Goal: Information Seeking & Learning: Learn about a topic

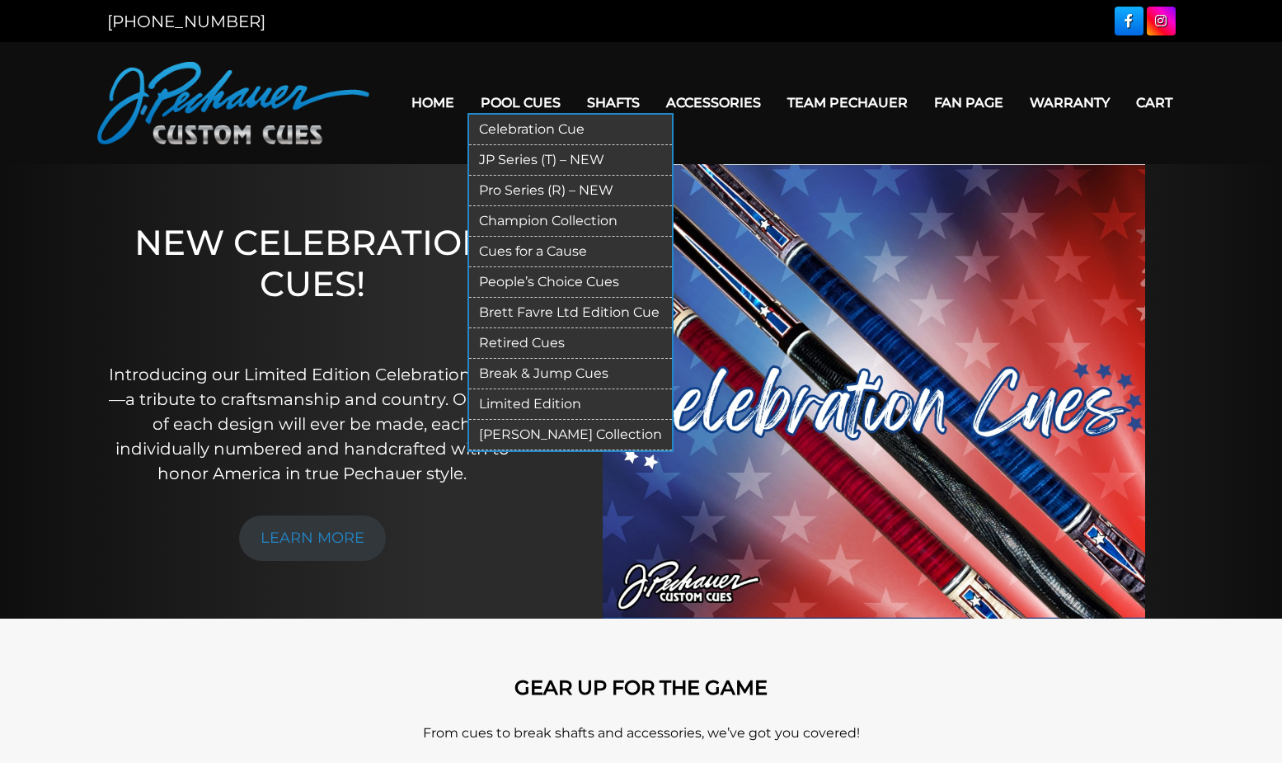
click at [539, 157] on link "JP Series (T) – NEW" at bounding box center [570, 160] width 203 height 31
click at [512, 190] on link "Pro Series (R) – NEW" at bounding box center [570, 191] width 203 height 31
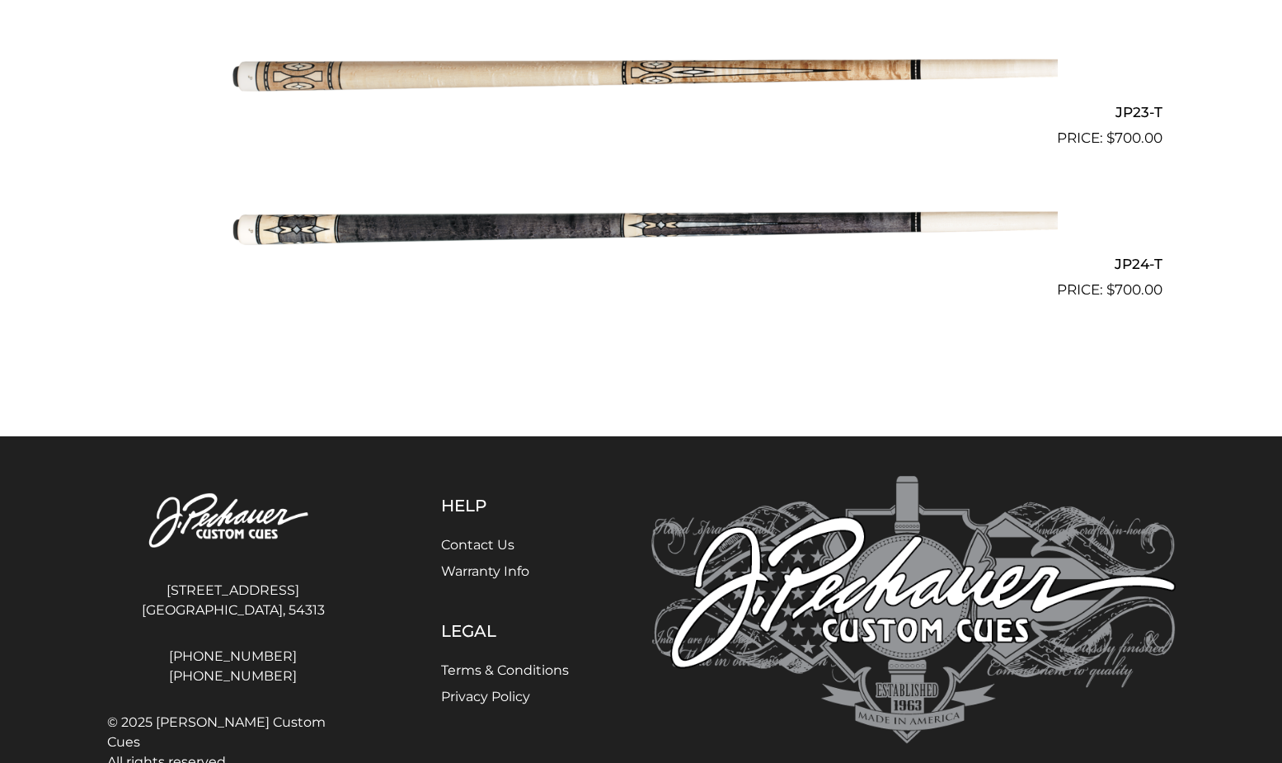
scroll to position [3876, 0]
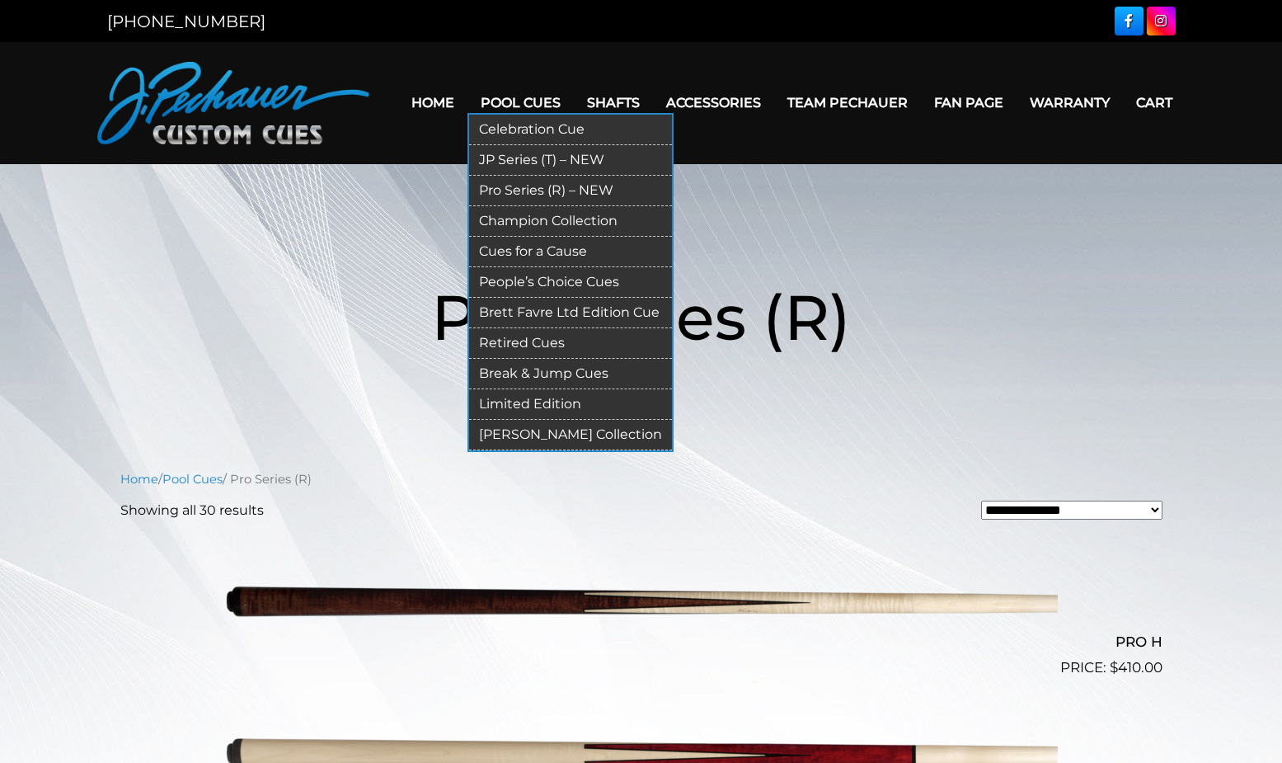
click at [512, 219] on link "Champion Collection" at bounding box center [570, 221] width 203 height 31
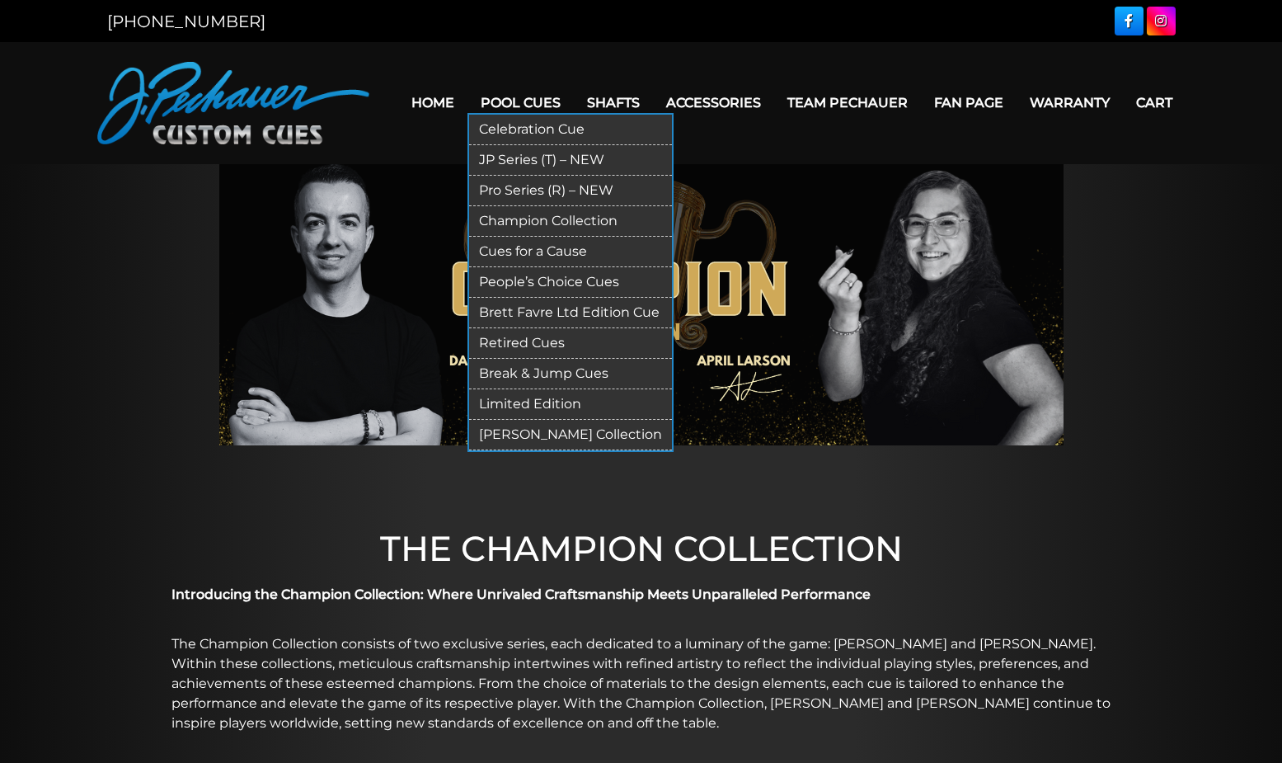
click at [530, 255] on link "Cues for a Cause" at bounding box center [570, 252] width 203 height 31
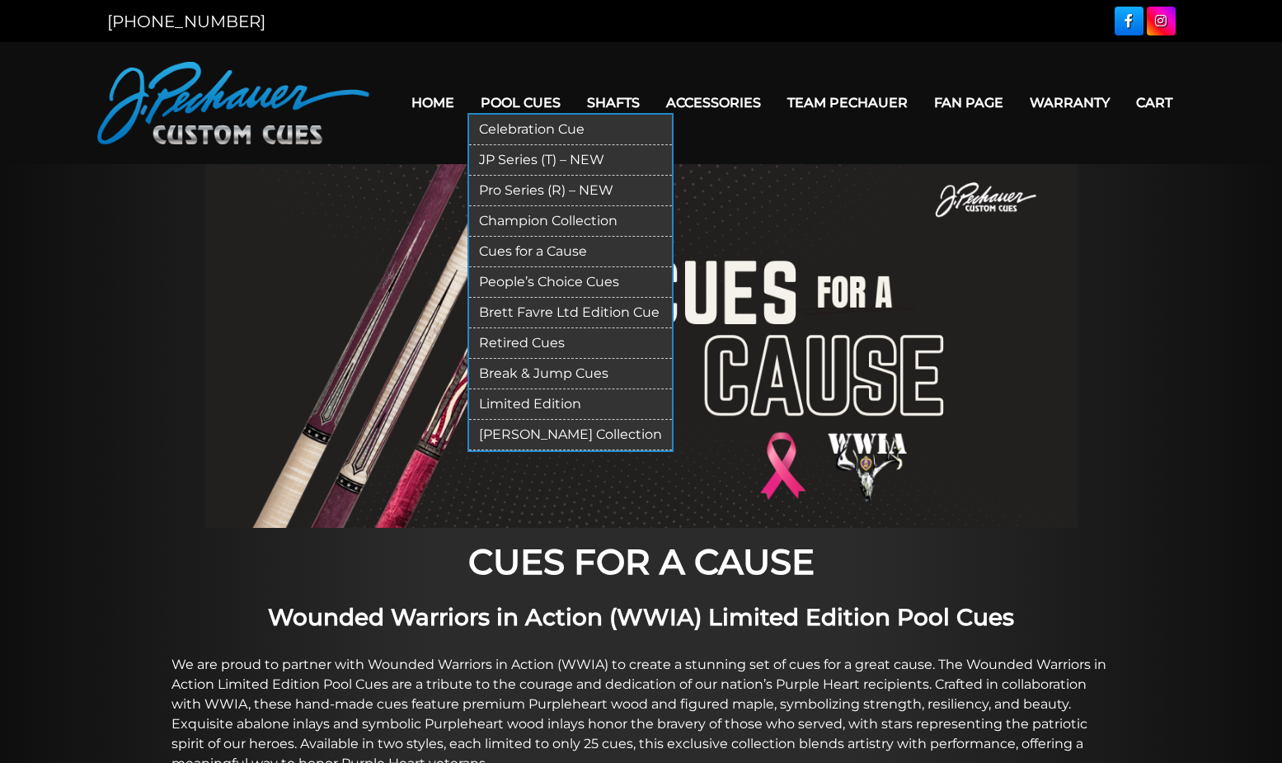
click at [503, 281] on link "People’s Choice Cues" at bounding box center [570, 282] width 203 height 31
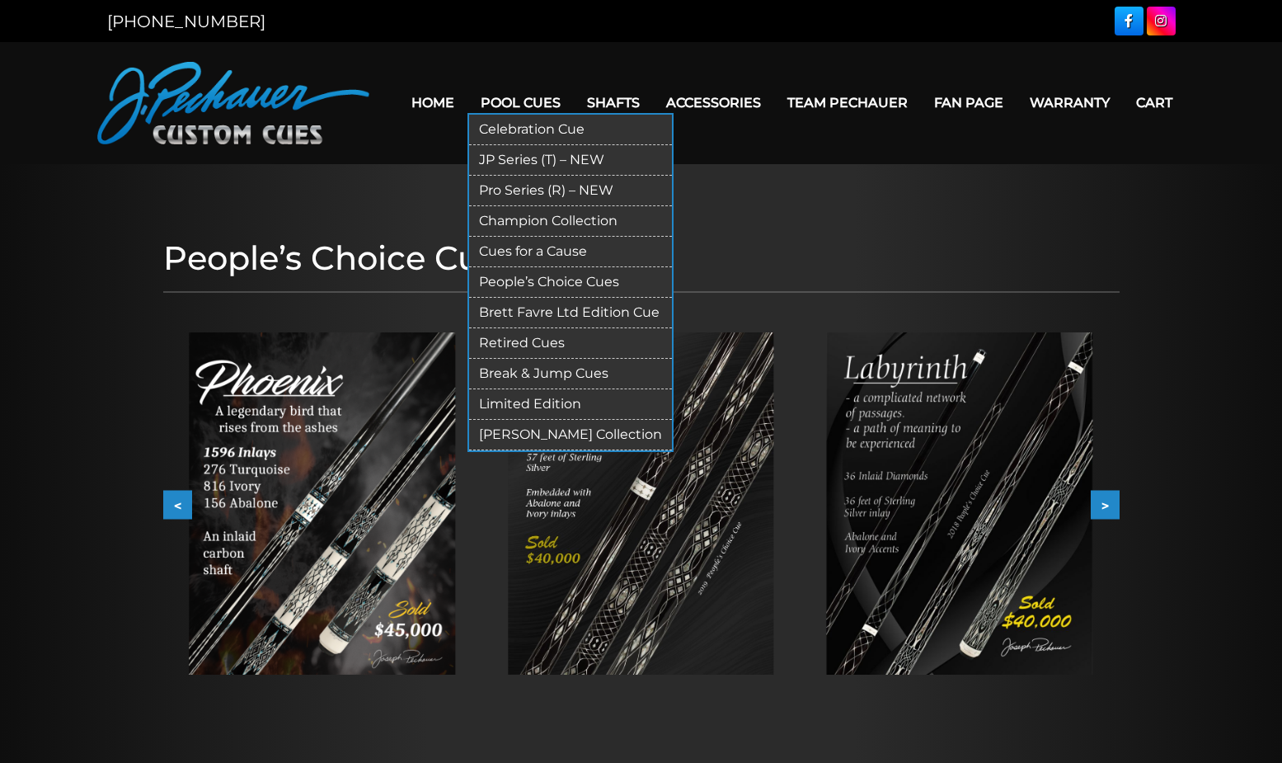
click at [528, 314] on link "Brett Favre Ltd Edition Cue" at bounding box center [570, 313] width 203 height 31
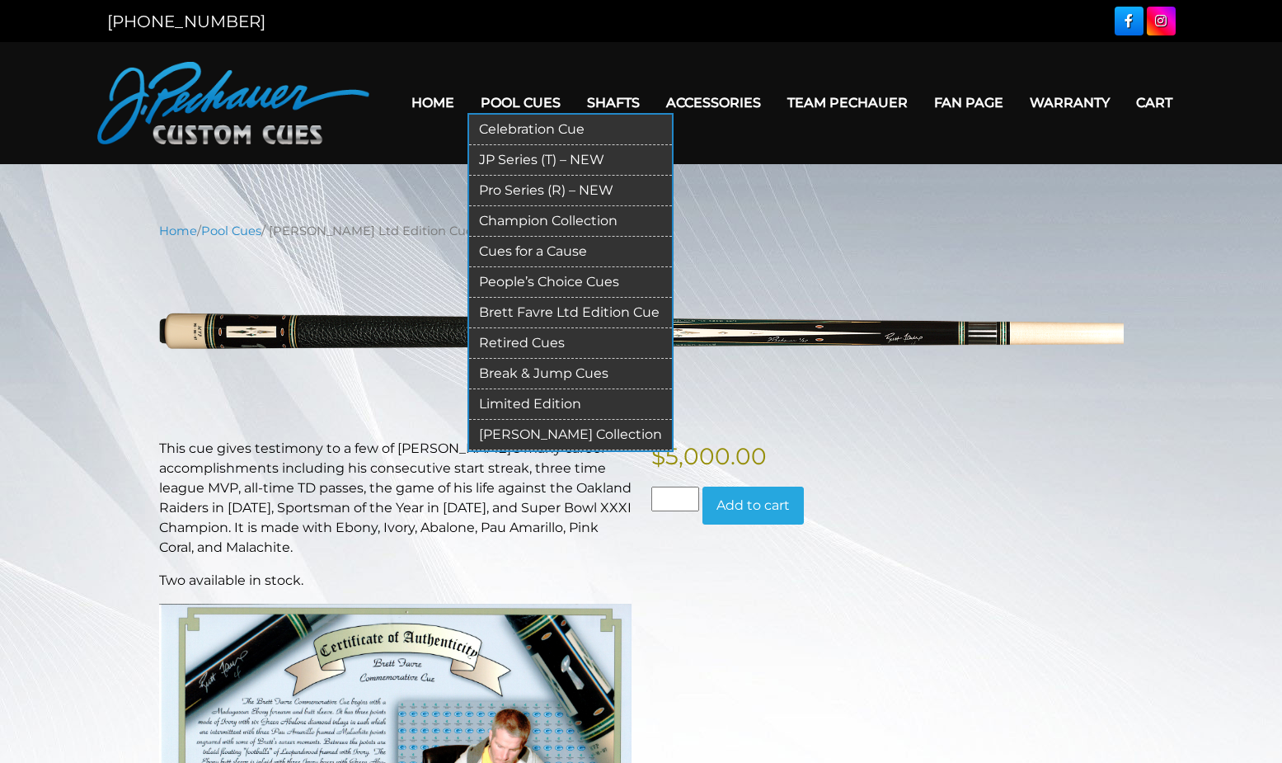
click at [521, 343] on link "Retired Cues" at bounding box center [570, 343] width 203 height 31
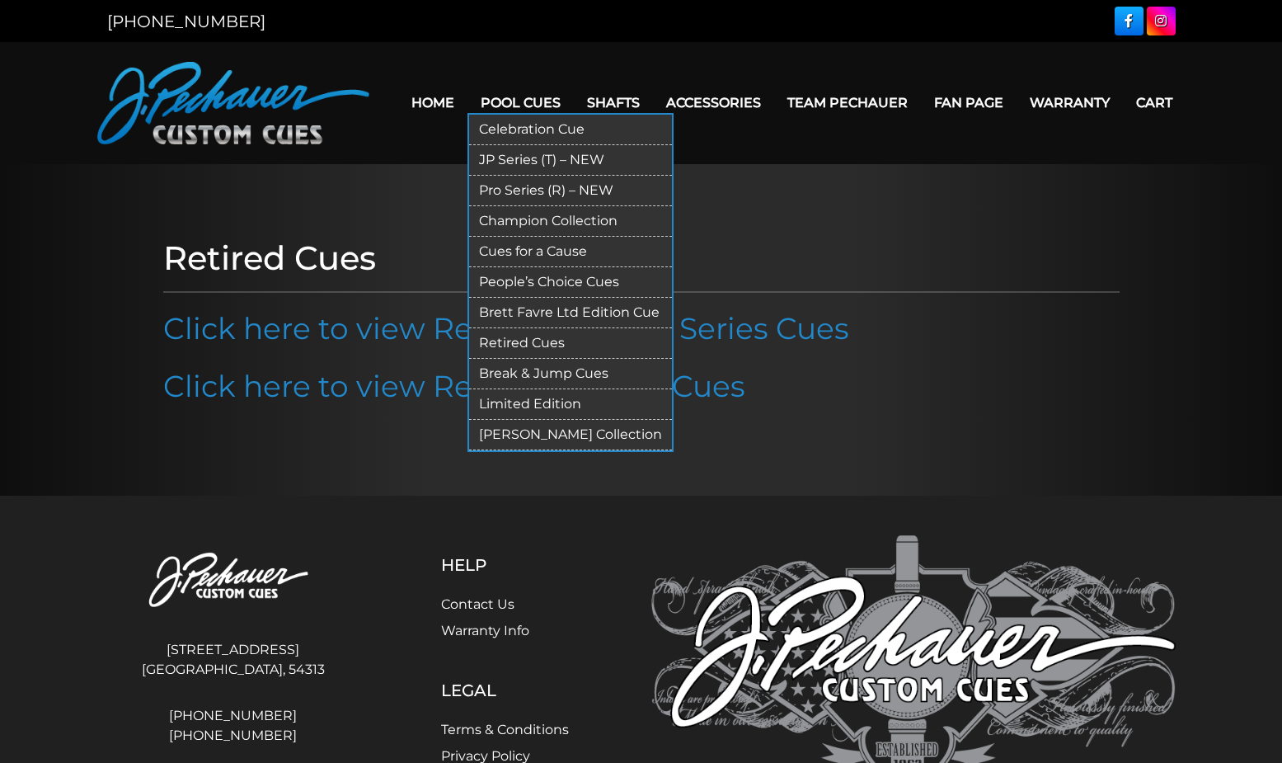
click at [530, 402] on link "Limited Edition" at bounding box center [570, 404] width 203 height 31
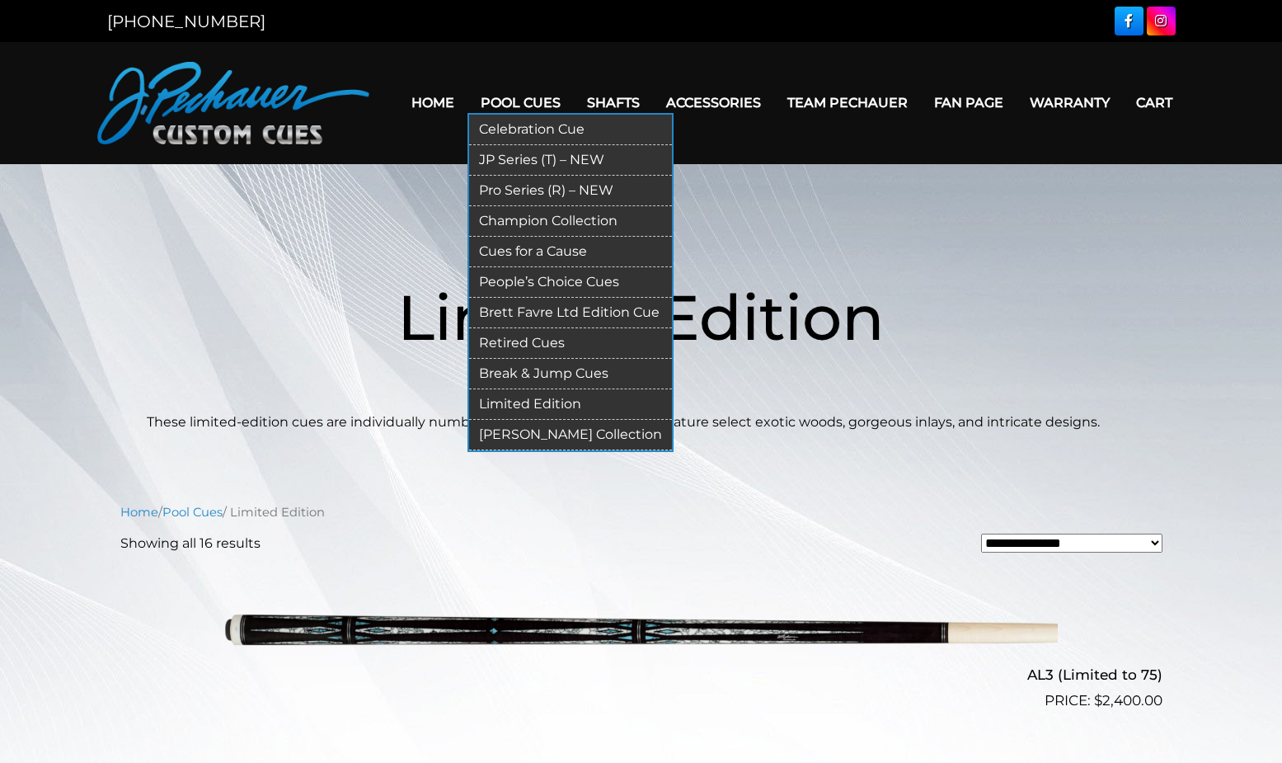
click at [542, 427] on link "[PERSON_NAME] Collection" at bounding box center [570, 435] width 203 height 31
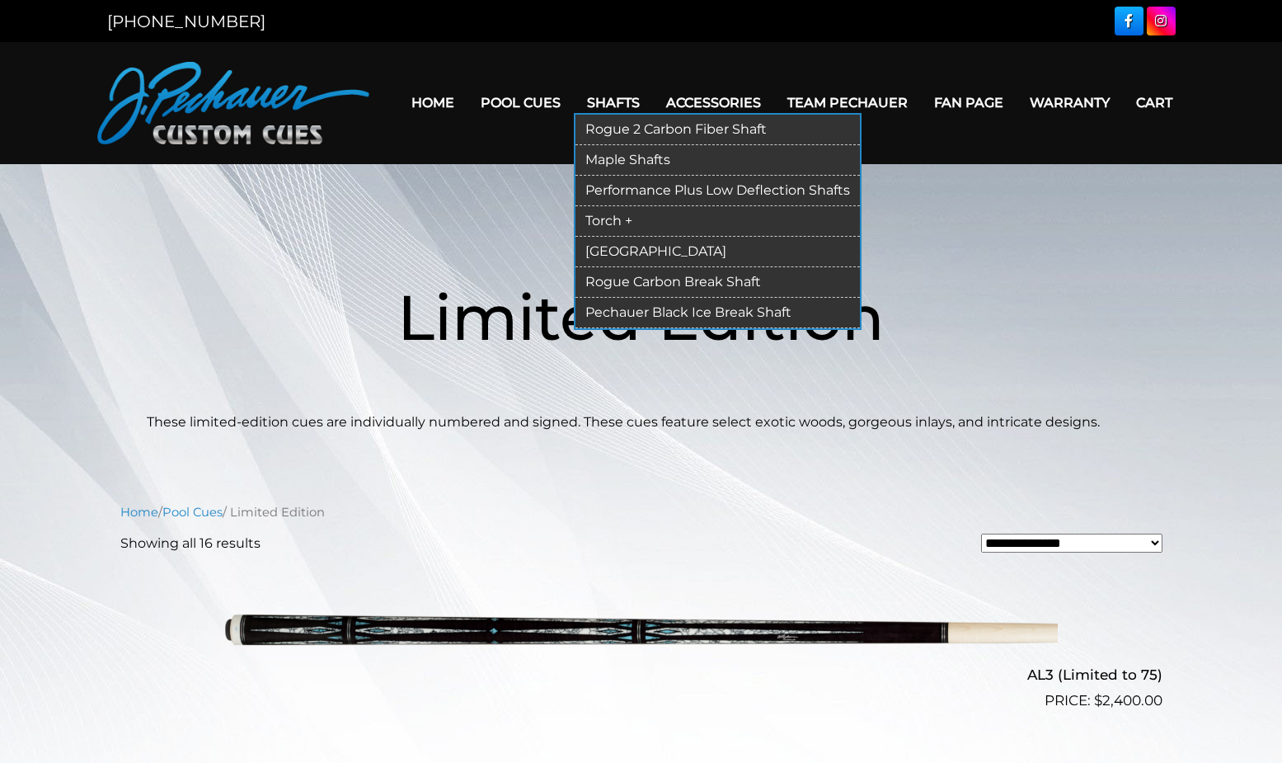
click at [622, 216] on link "Torch +" at bounding box center [718, 221] width 285 height 31
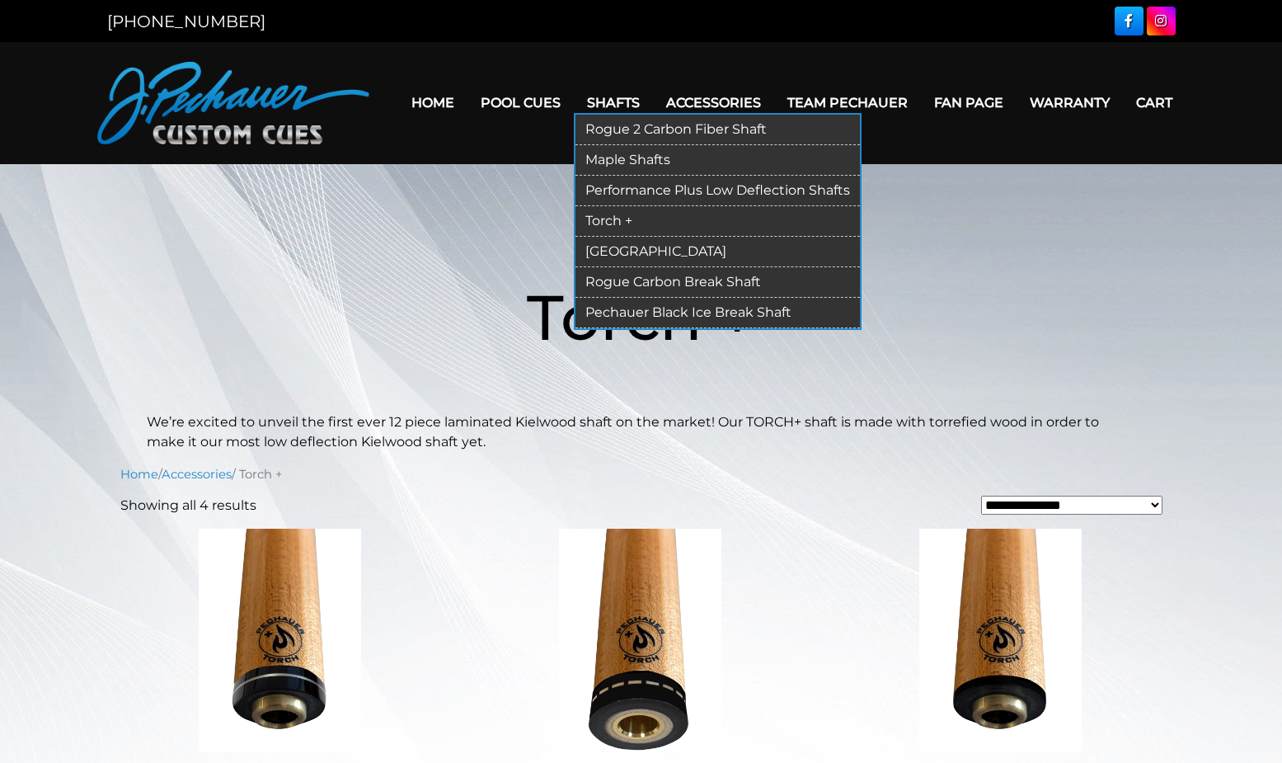
click at [609, 251] on link "[GEOGRAPHIC_DATA]" at bounding box center [718, 252] width 285 height 31
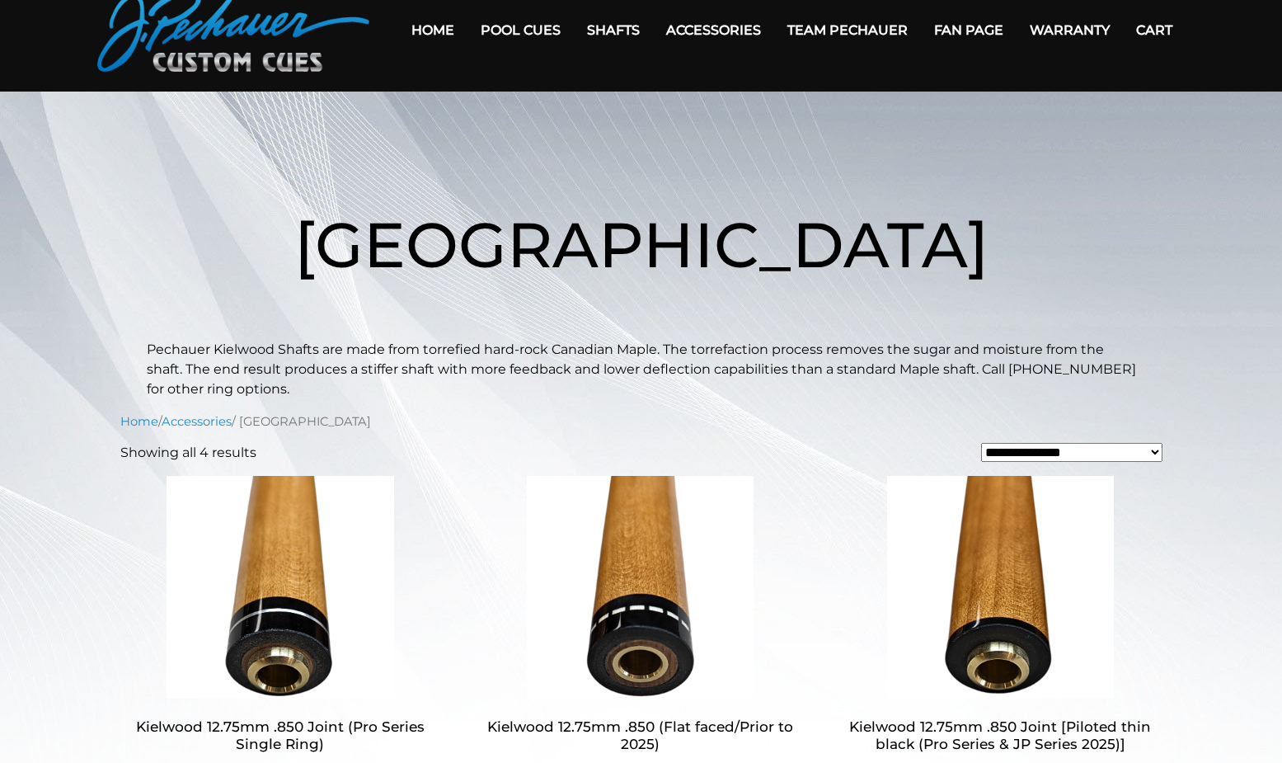
scroll to position [67, 0]
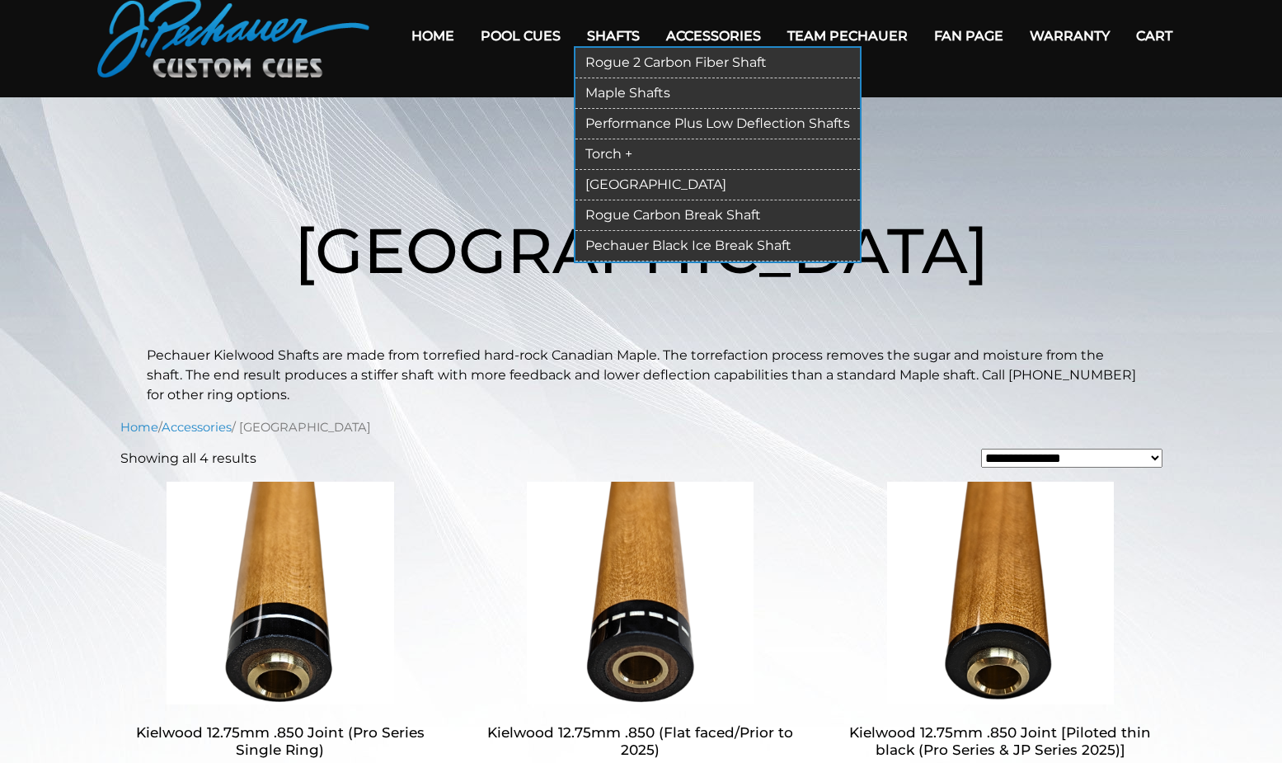
click at [612, 211] on link "Rogue Carbon Break Shaft" at bounding box center [718, 215] width 285 height 31
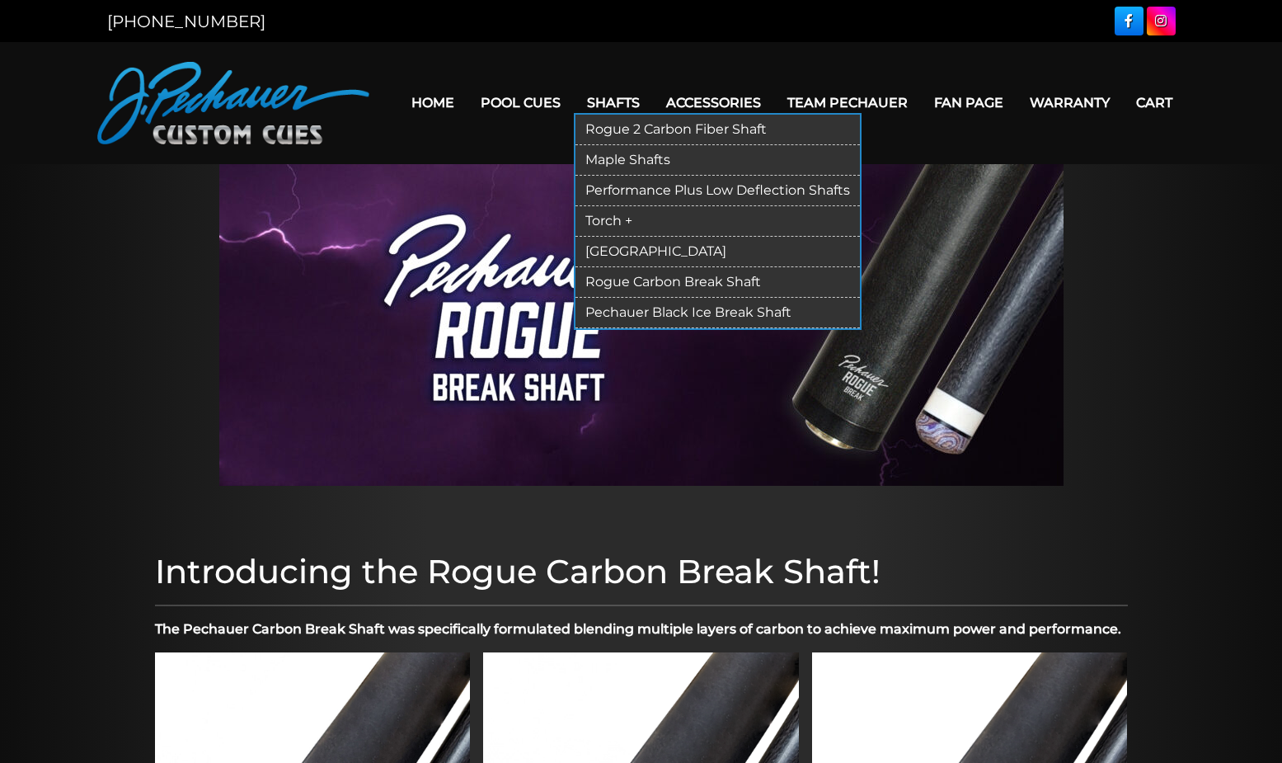
click at [617, 308] on link "Pechauer Black Ice Break Shaft" at bounding box center [718, 313] width 285 height 31
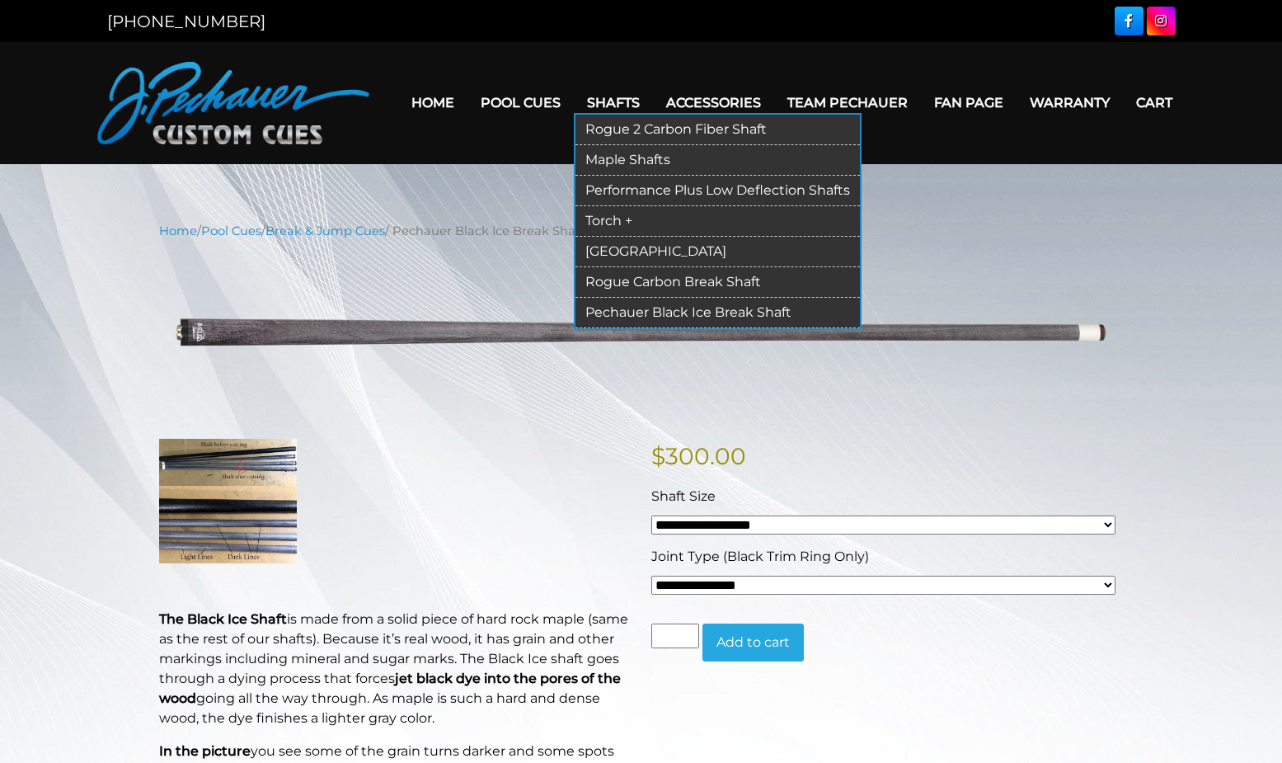
click at [603, 273] on link "Rogue Carbon Break Shaft" at bounding box center [718, 282] width 285 height 31
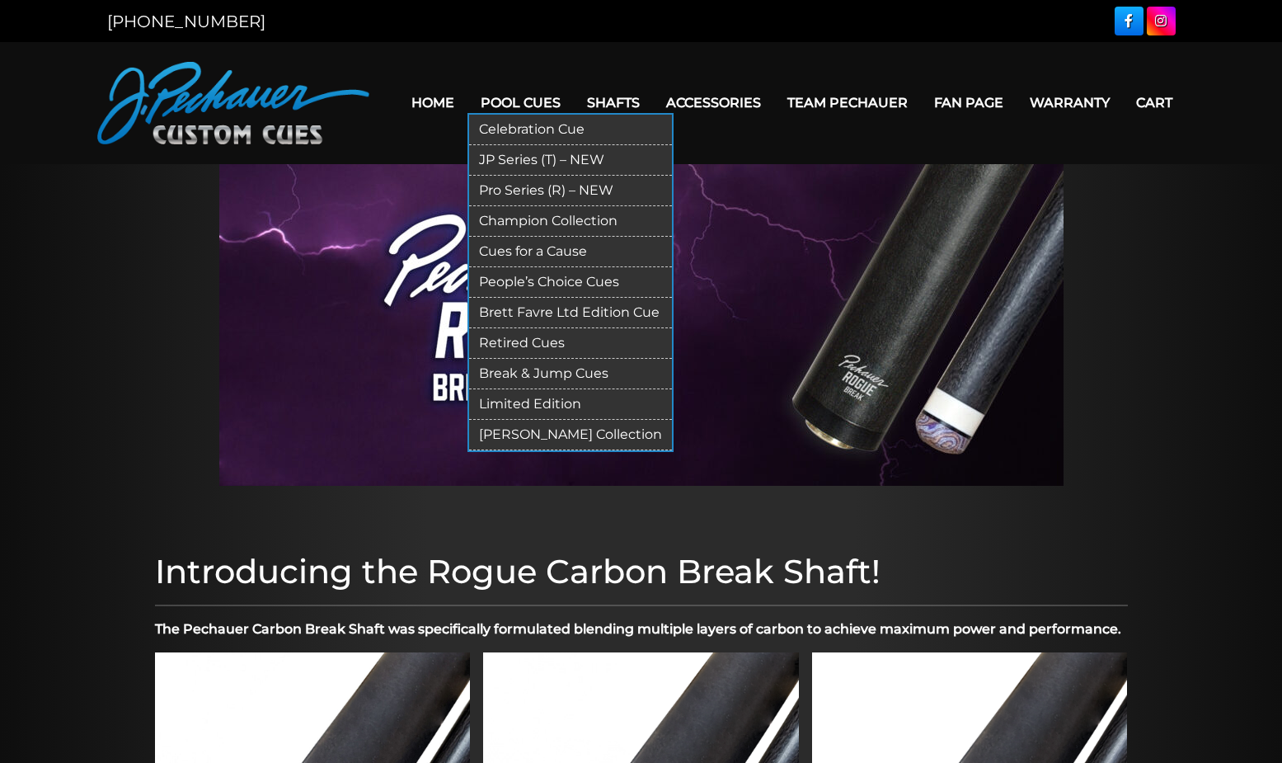
click at [526, 133] on link "Celebration Cue" at bounding box center [570, 130] width 203 height 31
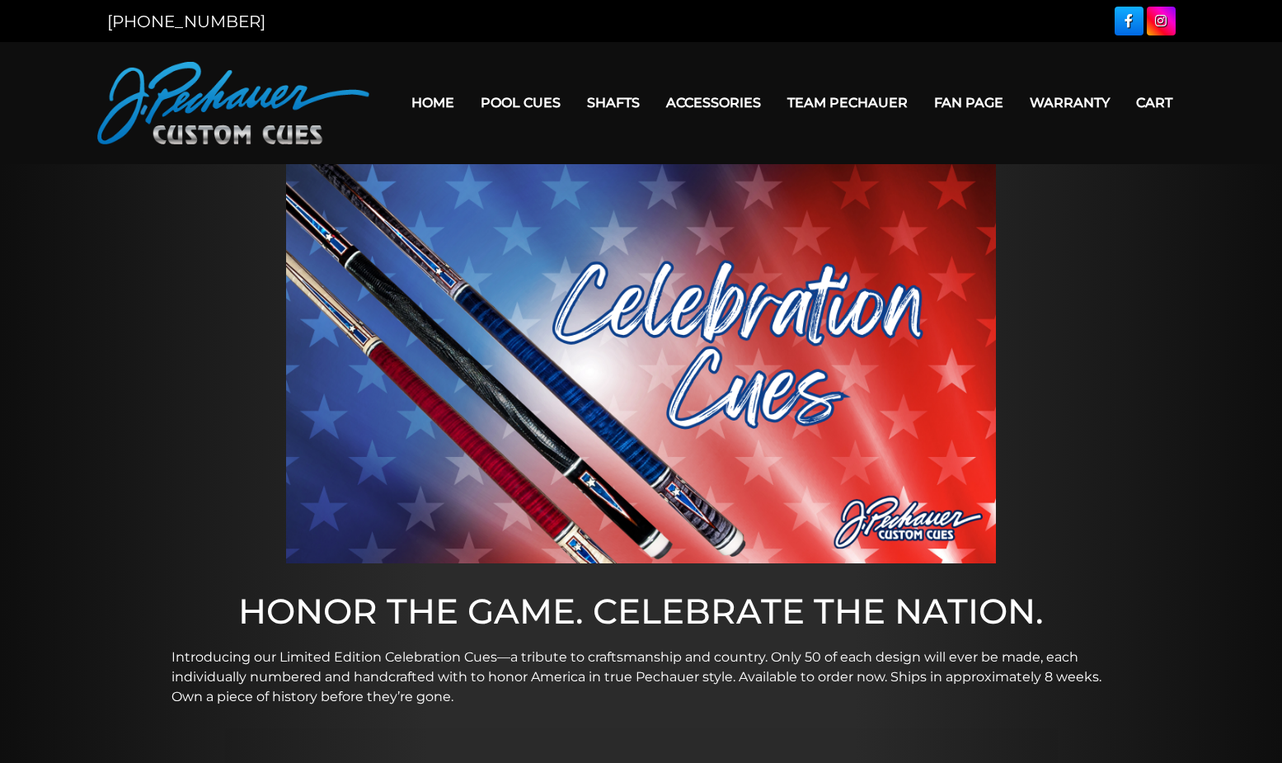
click at [444, 111] on link "Home" at bounding box center [432, 103] width 69 height 42
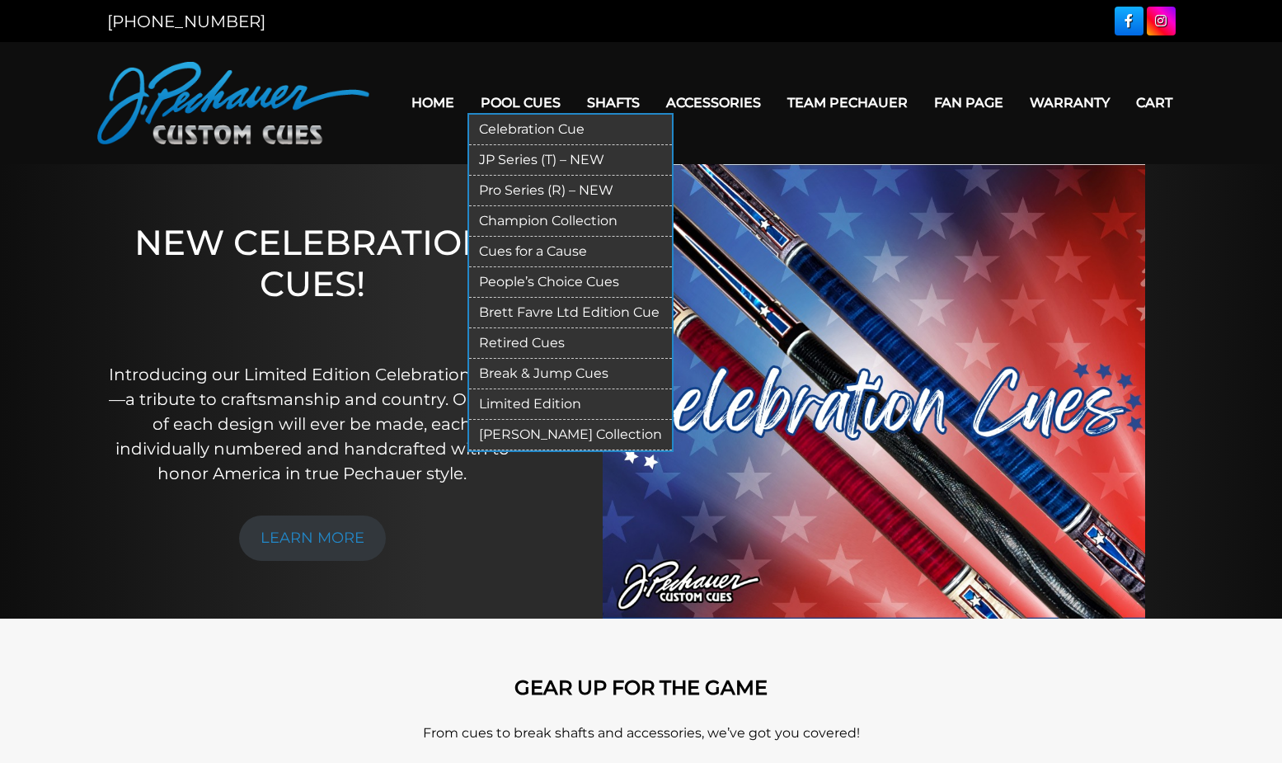
click at [524, 192] on link "Pro Series (R) – NEW" at bounding box center [570, 191] width 203 height 31
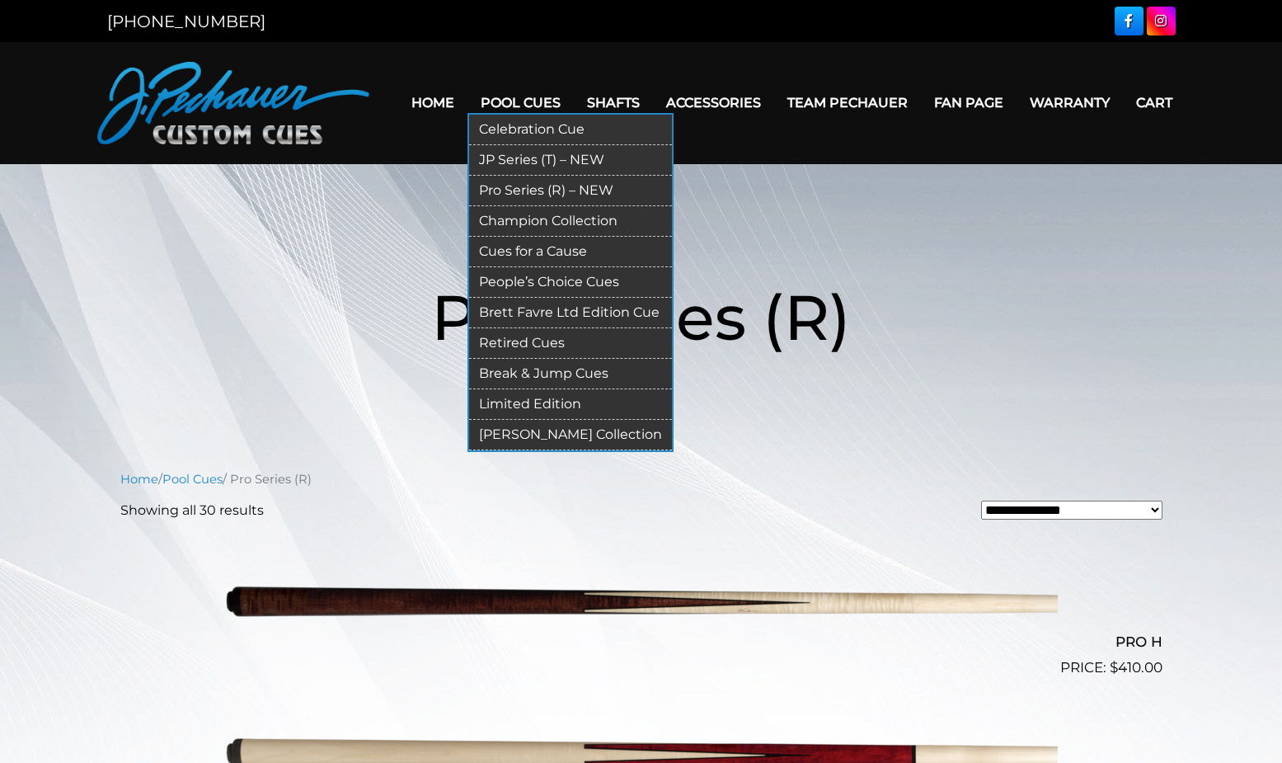
click at [517, 218] on link "Champion Collection" at bounding box center [570, 221] width 203 height 31
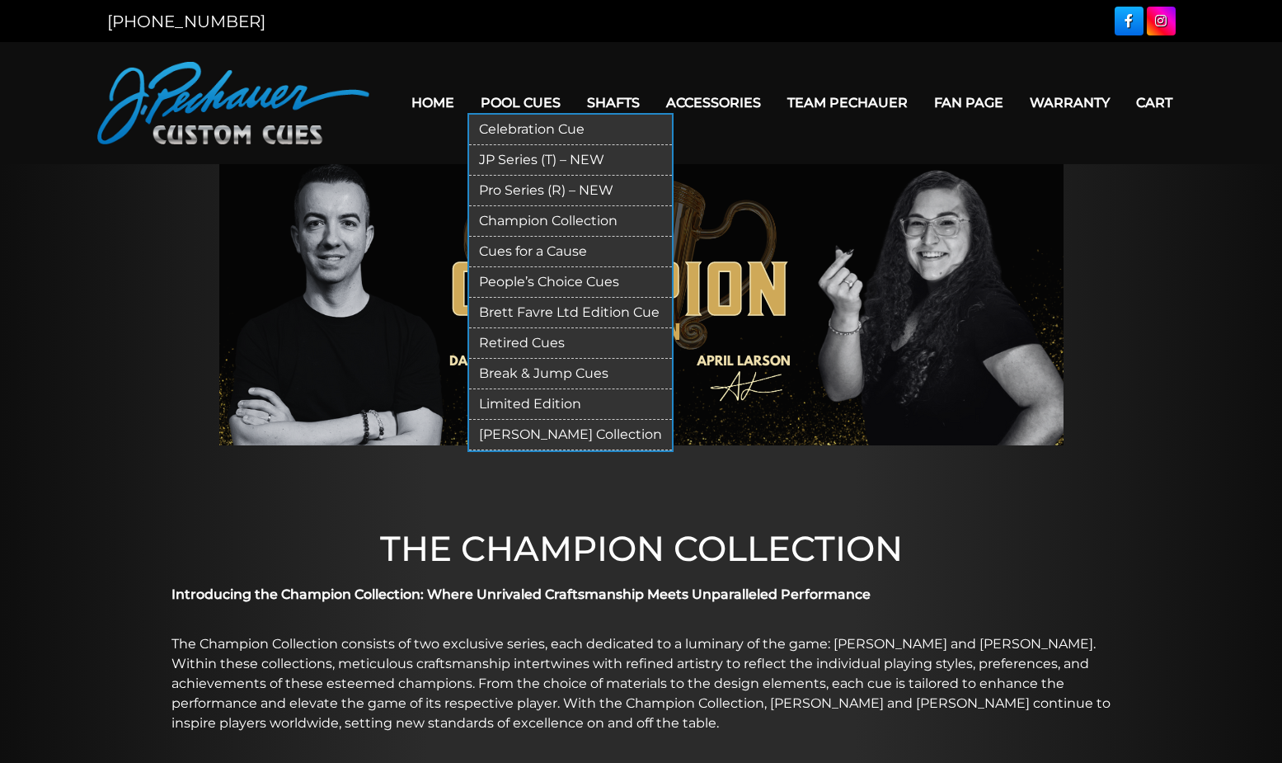
click at [524, 108] on link "Pool Cues" at bounding box center [521, 103] width 106 height 42
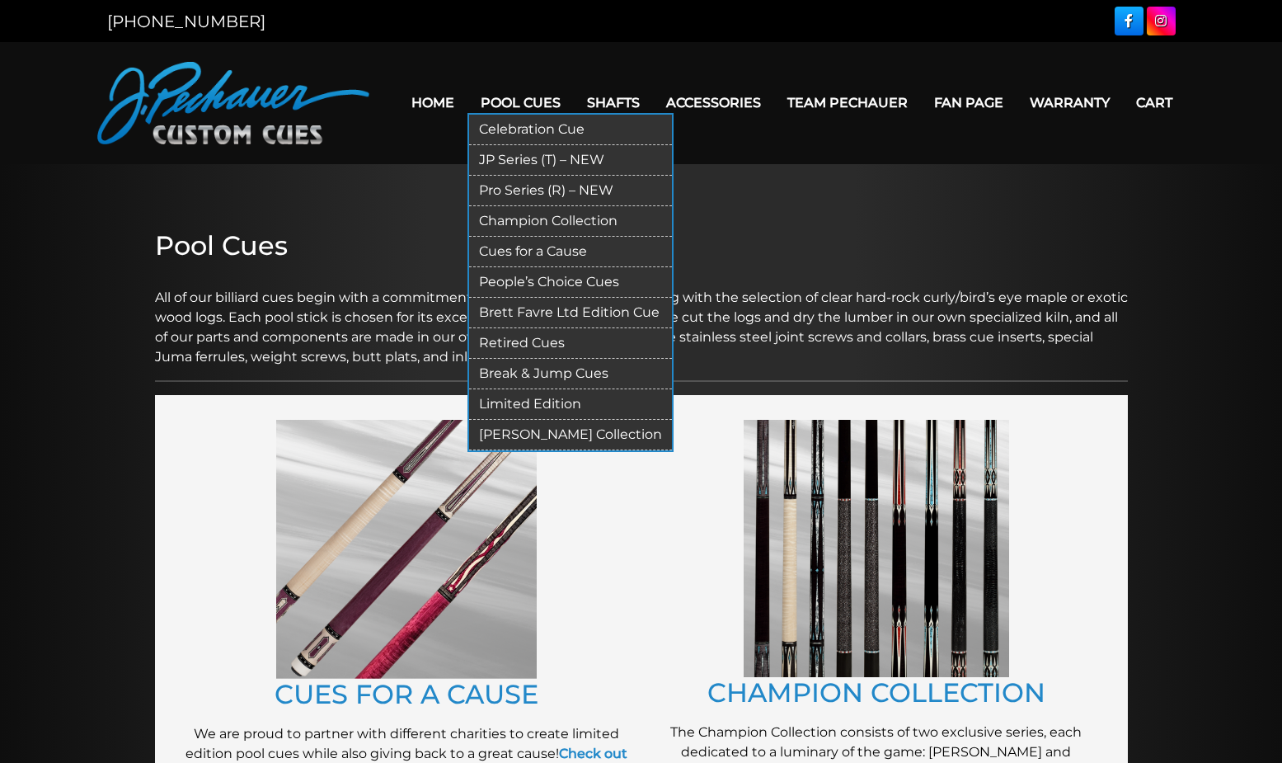
click at [520, 155] on link "JP Series (T) – NEW" at bounding box center [570, 160] width 203 height 31
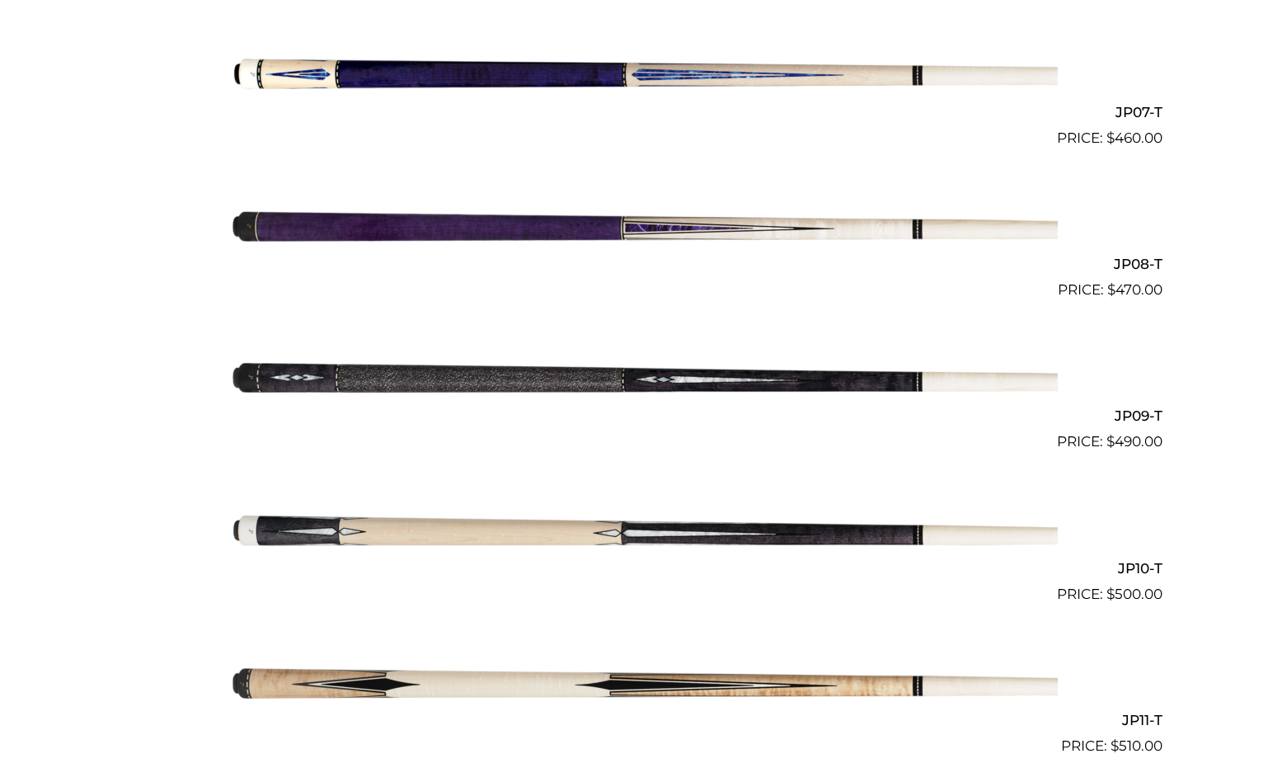
scroll to position [1448, 0]
